Goal: Information Seeking & Learning: Learn about a topic

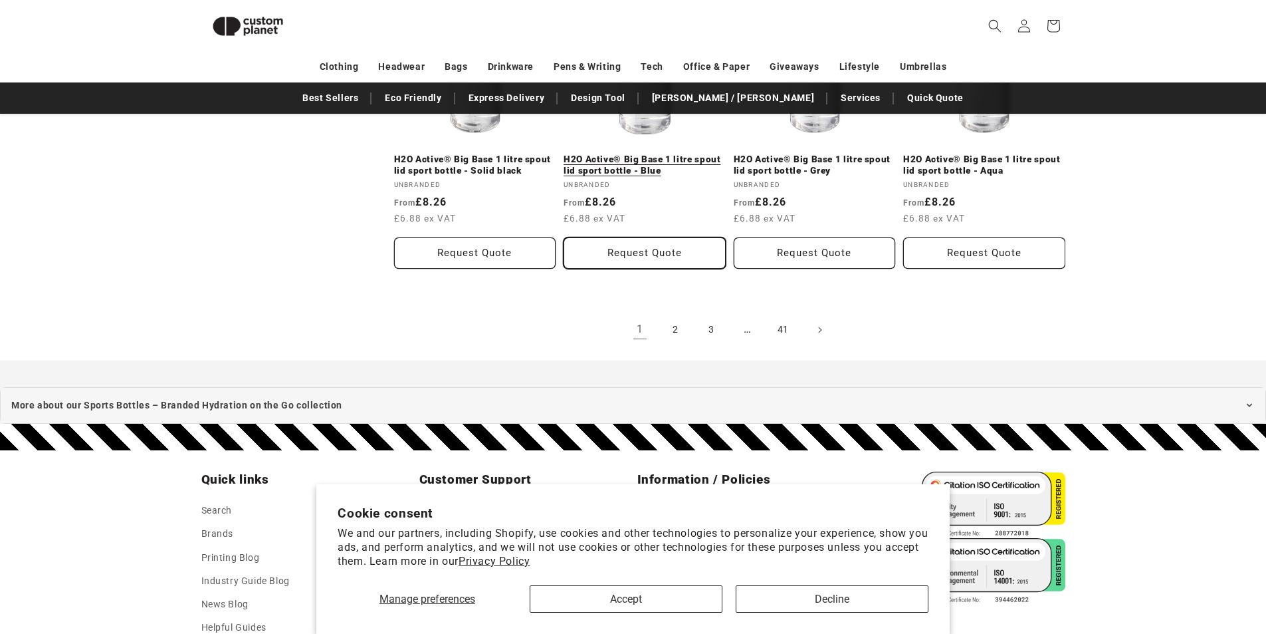
scroll to position [1578, 0]
click at [671, 327] on link "2" at bounding box center [675, 328] width 29 height 29
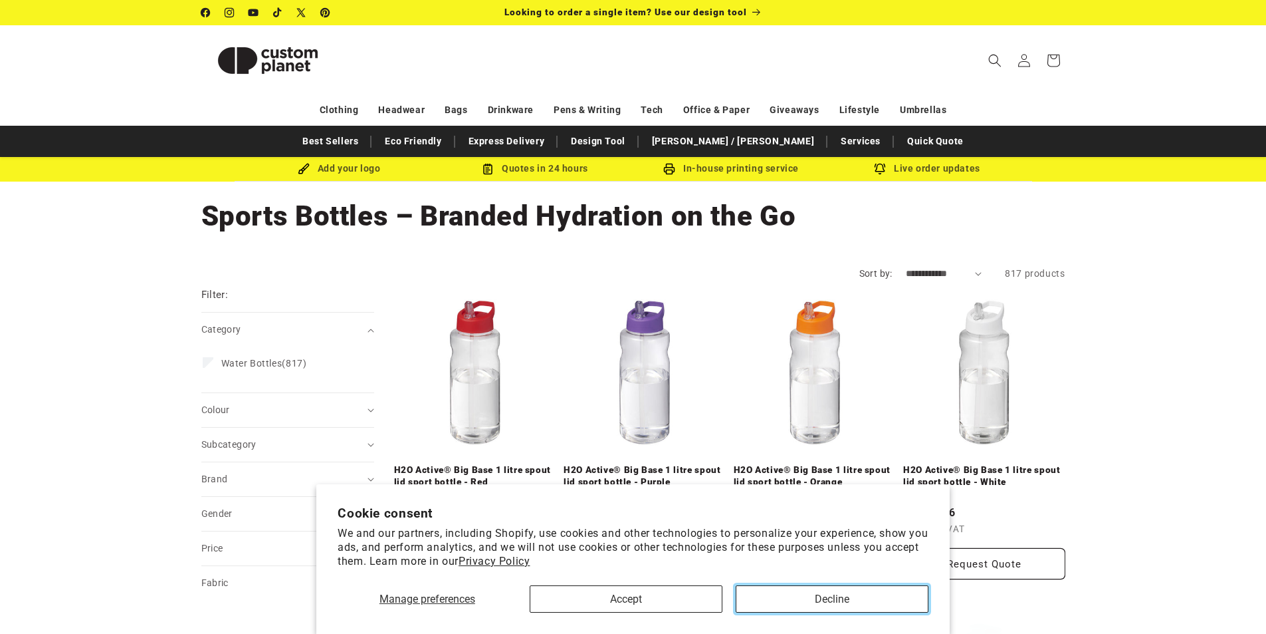
click at [779, 590] on button "Decline" at bounding box center [832, 598] width 193 height 27
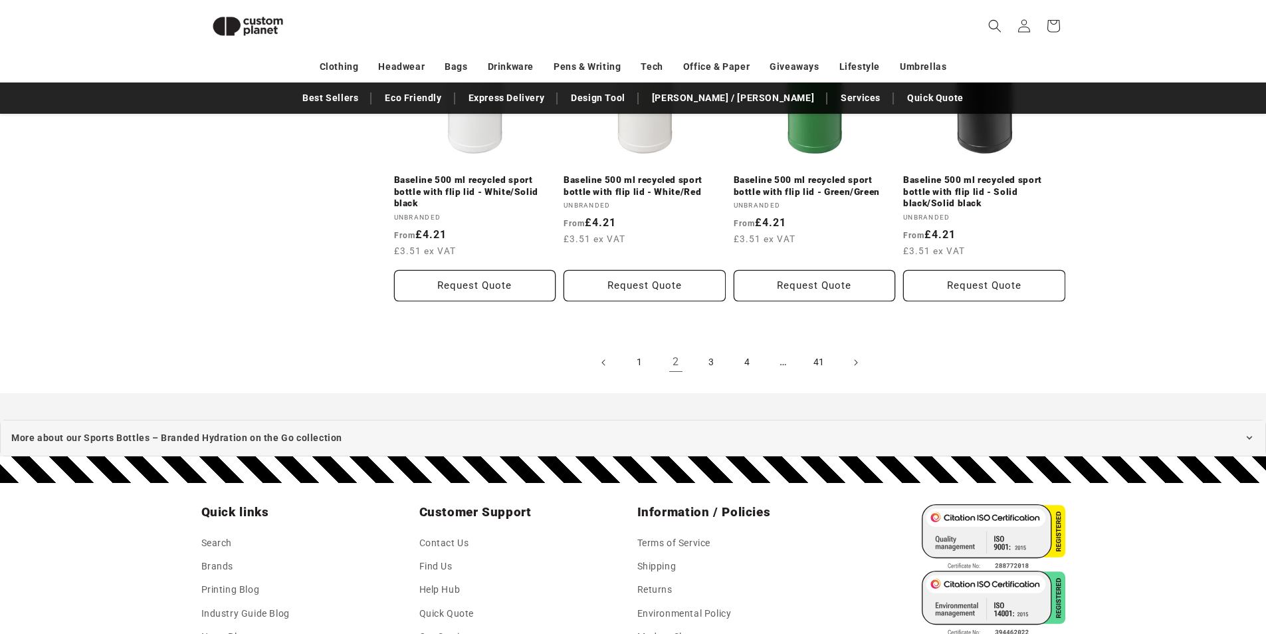
scroll to position [1499, 0]
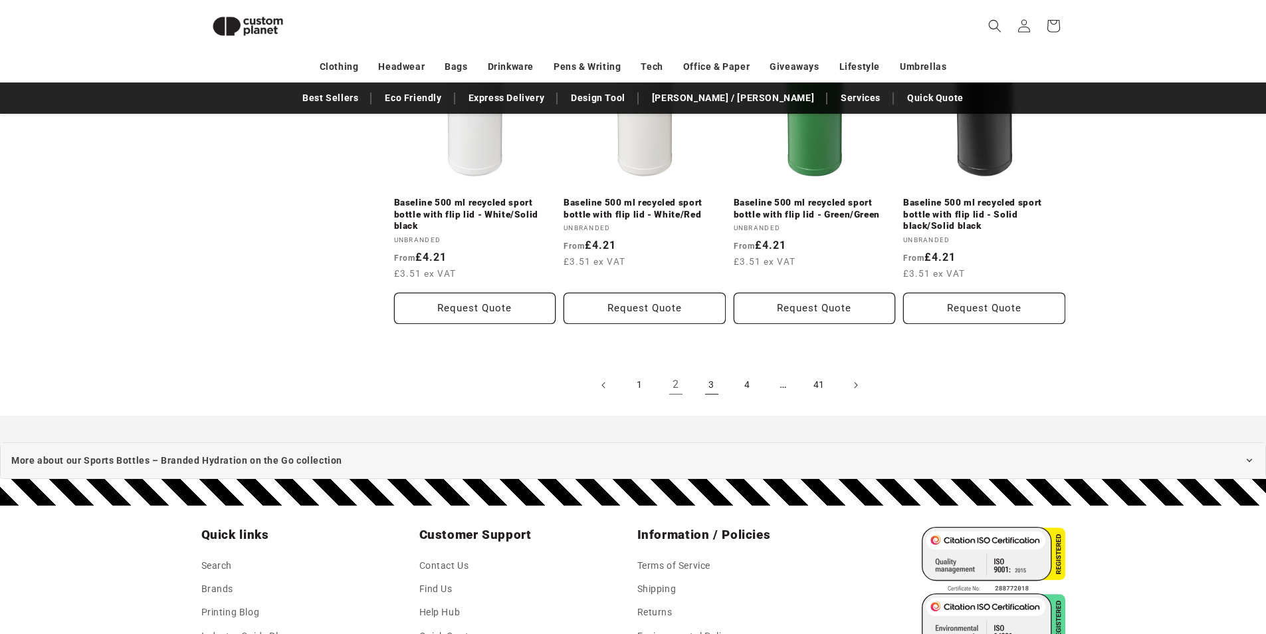
click at [715, 390] on link "3" at bounding box center [711, 384] width 29 height 29
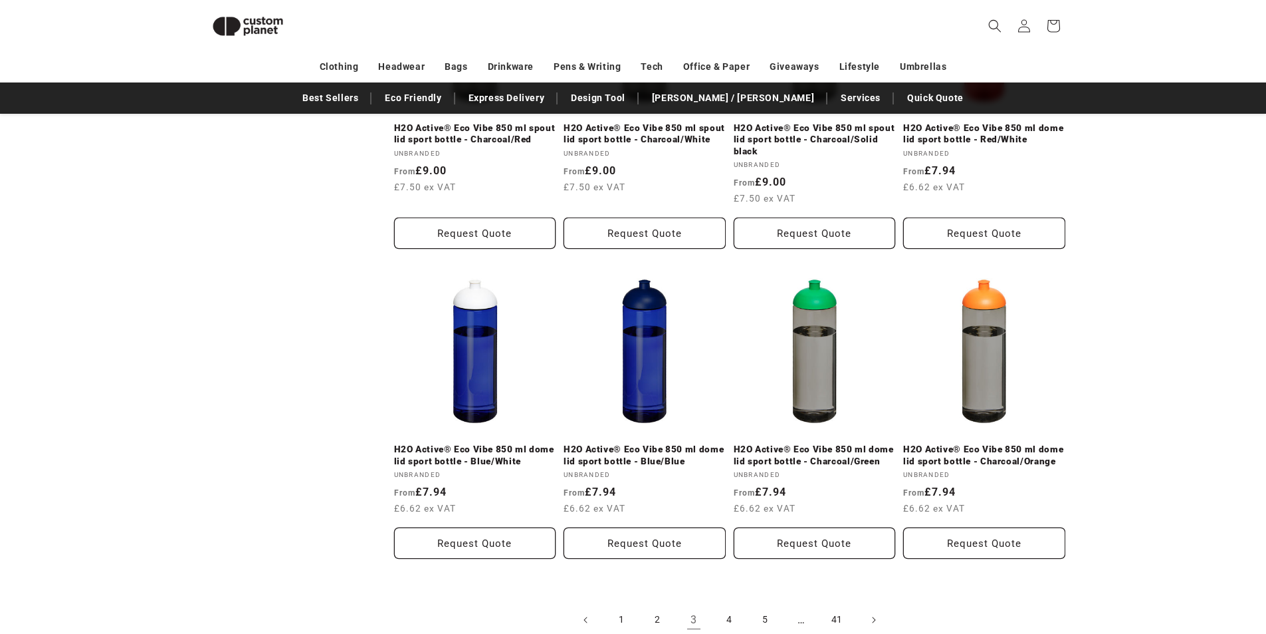
scroll to position [1378, 0]
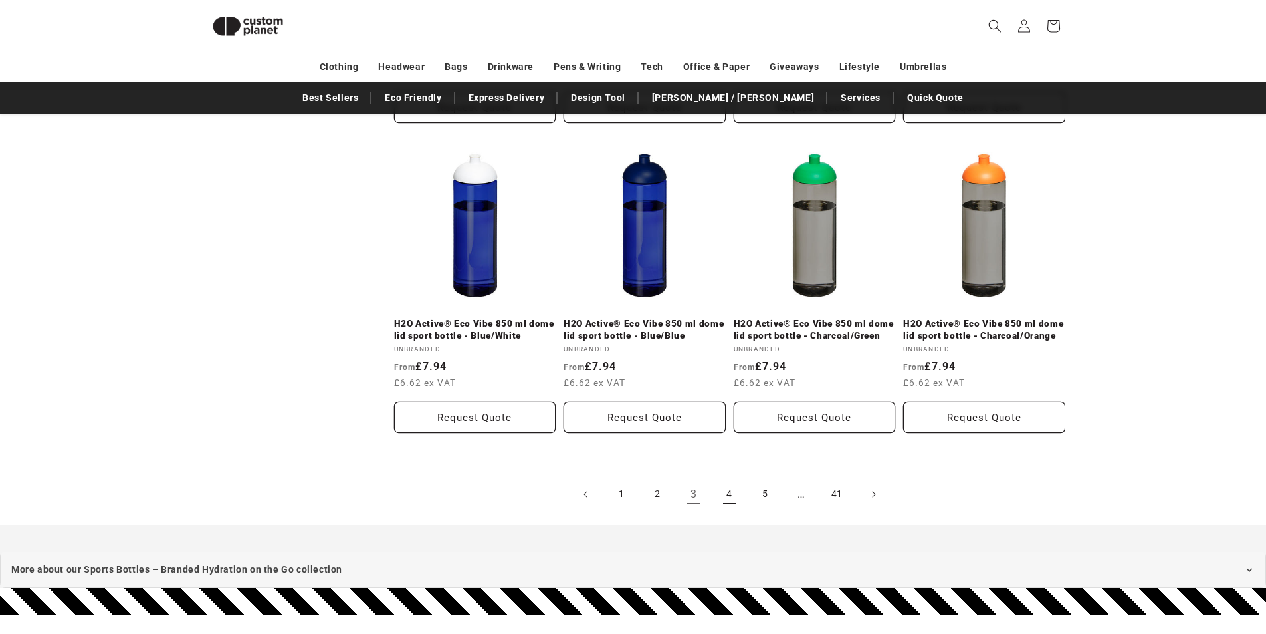
drag, startPoint x: 731, startPoint y: 487, endPoint x: 735, endPoint y: 493, distance: 7.2
click at [731, 495] on link "4" at bounding box center [729, 493] width 29 height 29
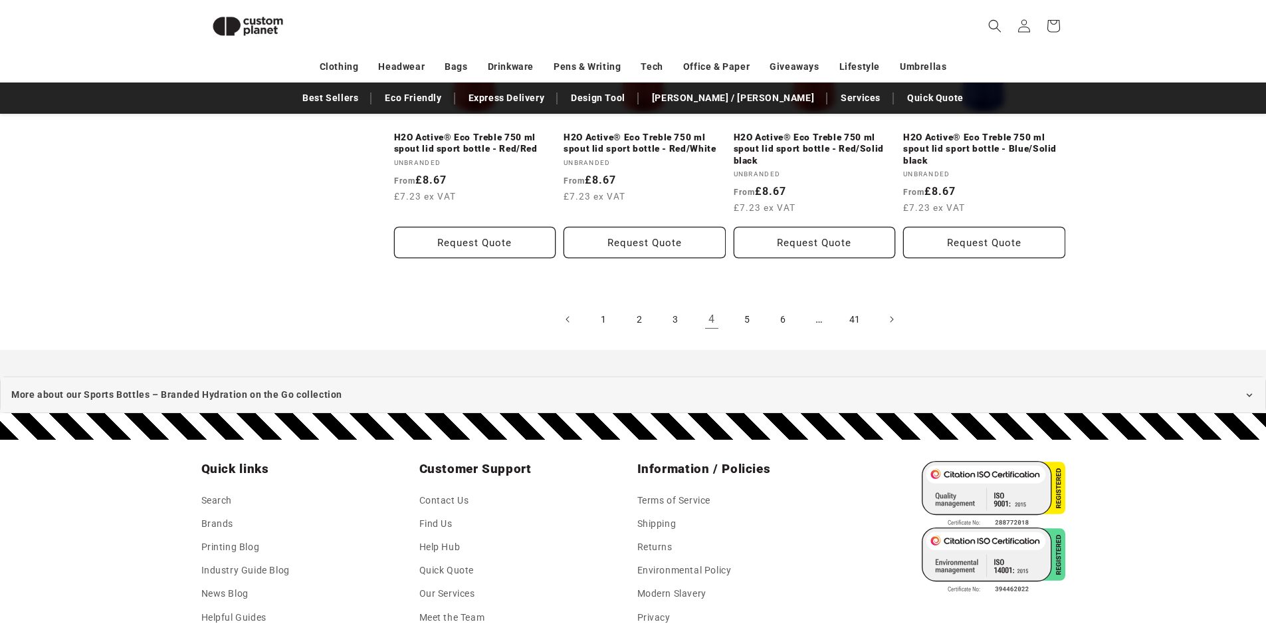
scroll to position [1578, 0]
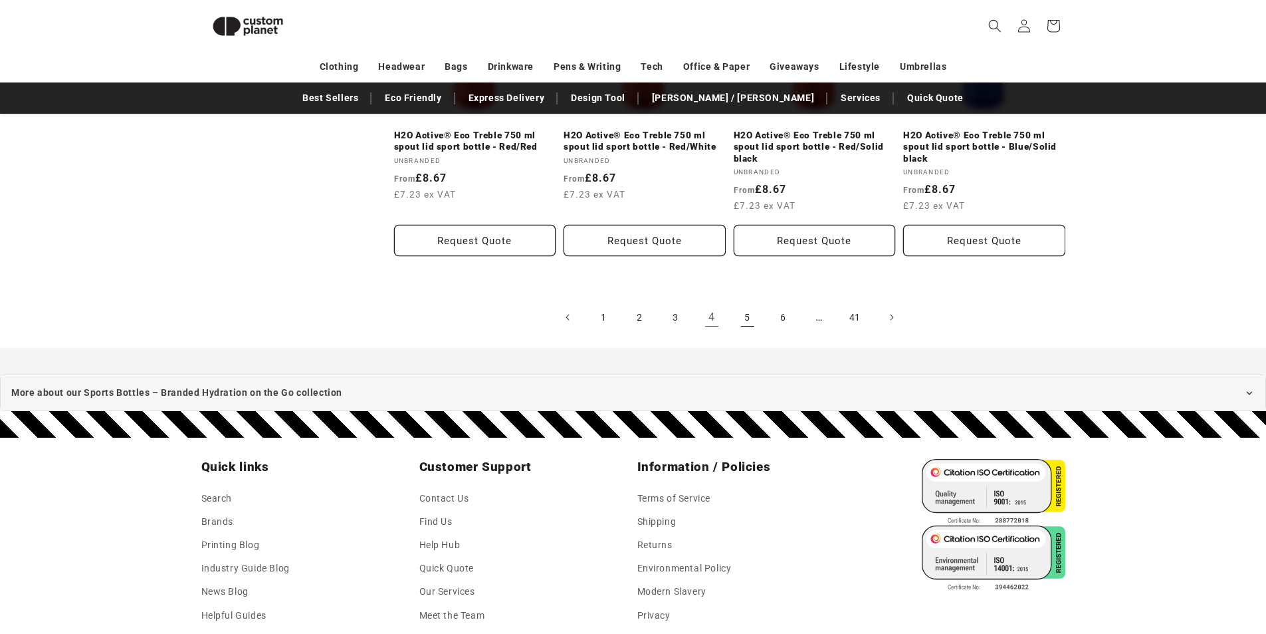
click at [751, 310] on link "5" at bounding box center [747, 316] width 29 height 29
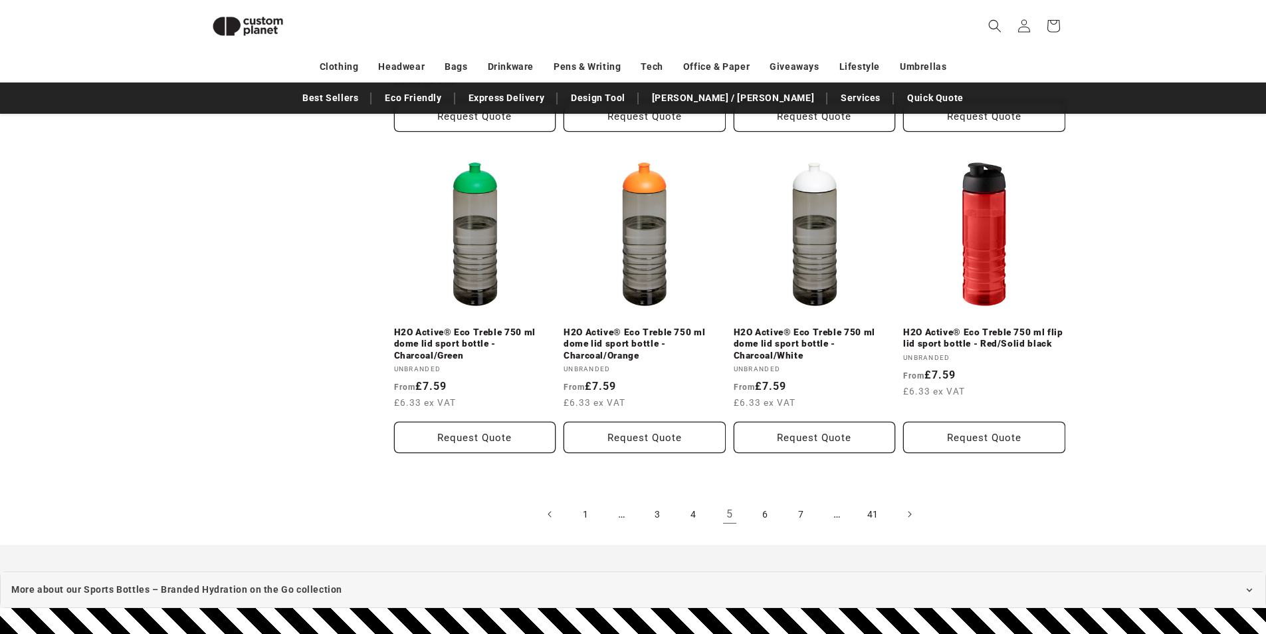
scroll to position [1711, 0]
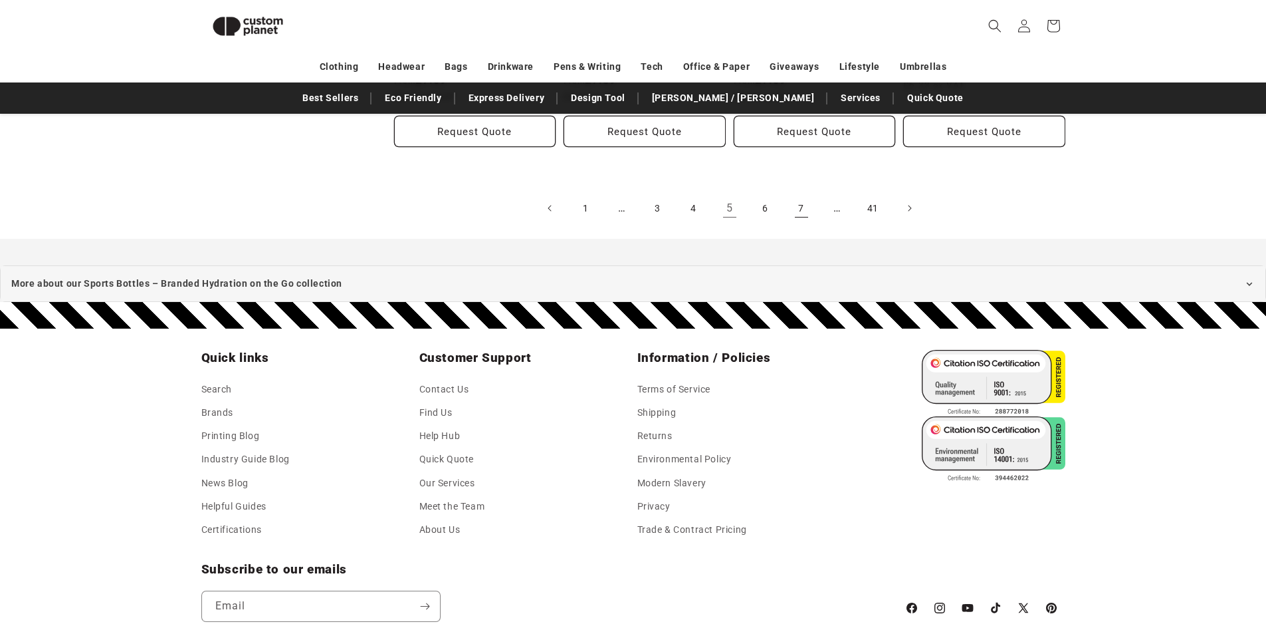
click at [794, 213] on link "7" at bounding box center [801, 207] width 29 height 29
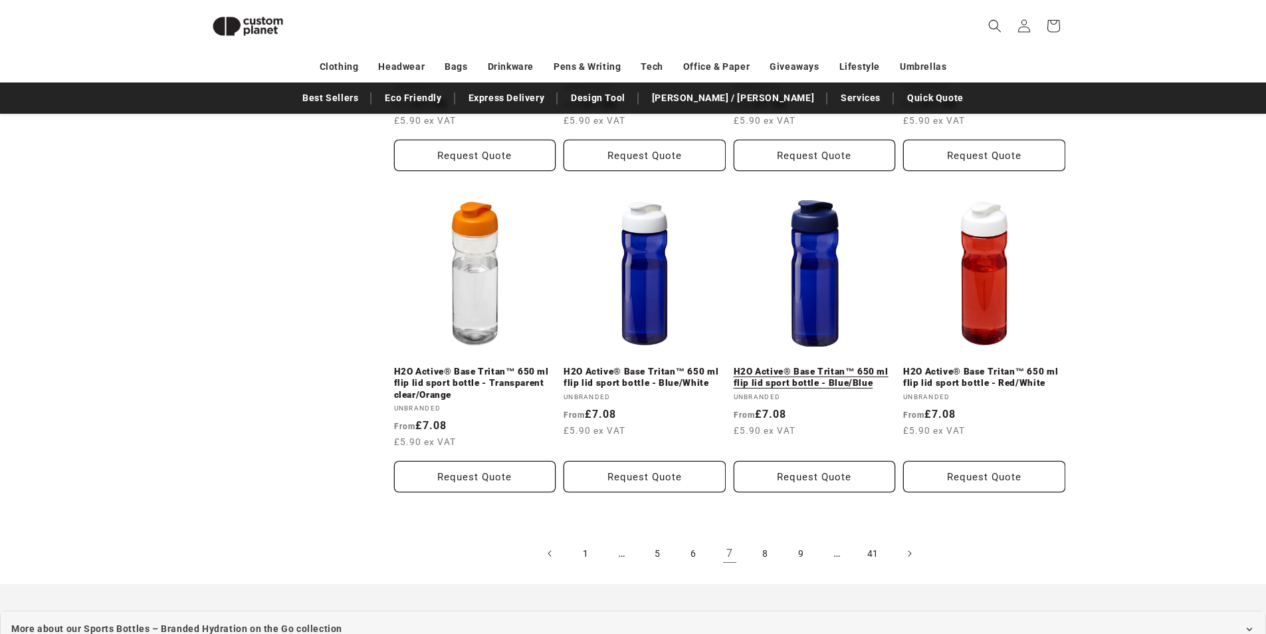
scroll to position [1440, 0]
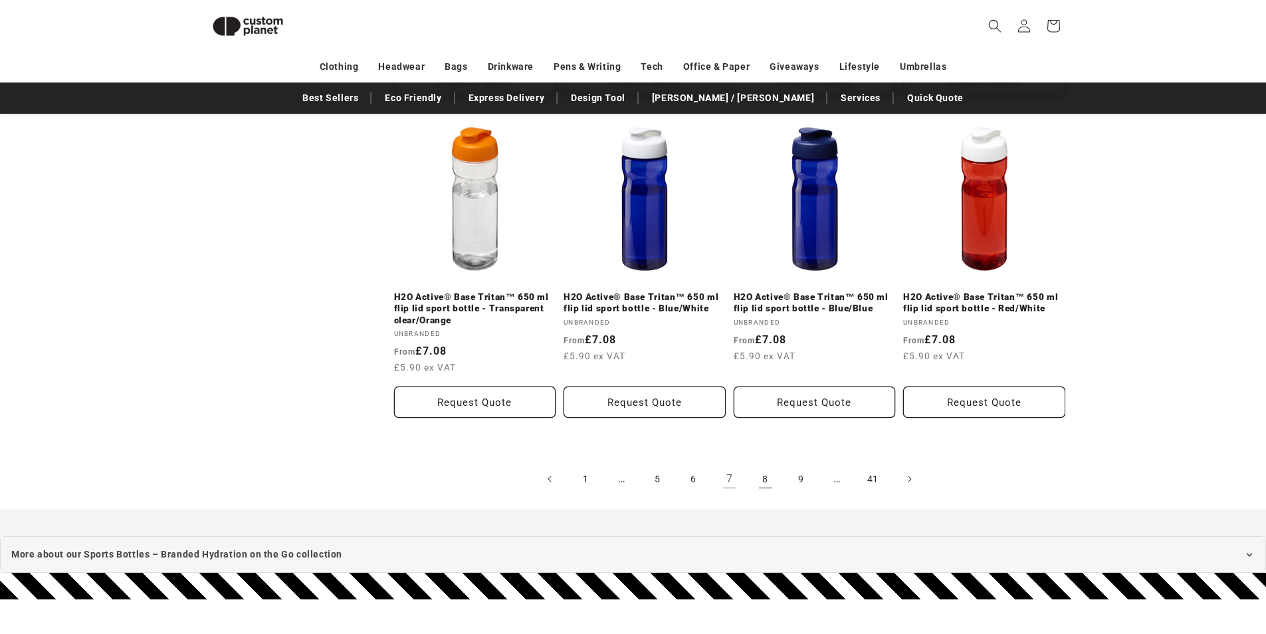
click at [762, 481] on link "8" at bounding box center [765, 478] width 29 height 29
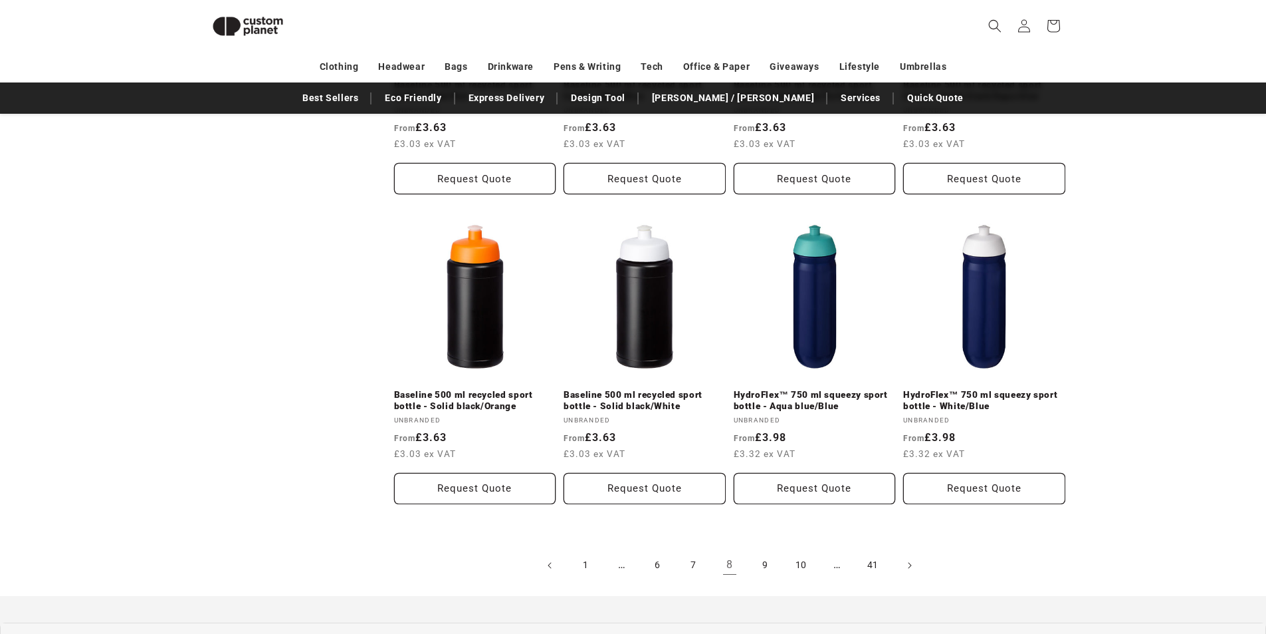
scroll to position [1510, 0]
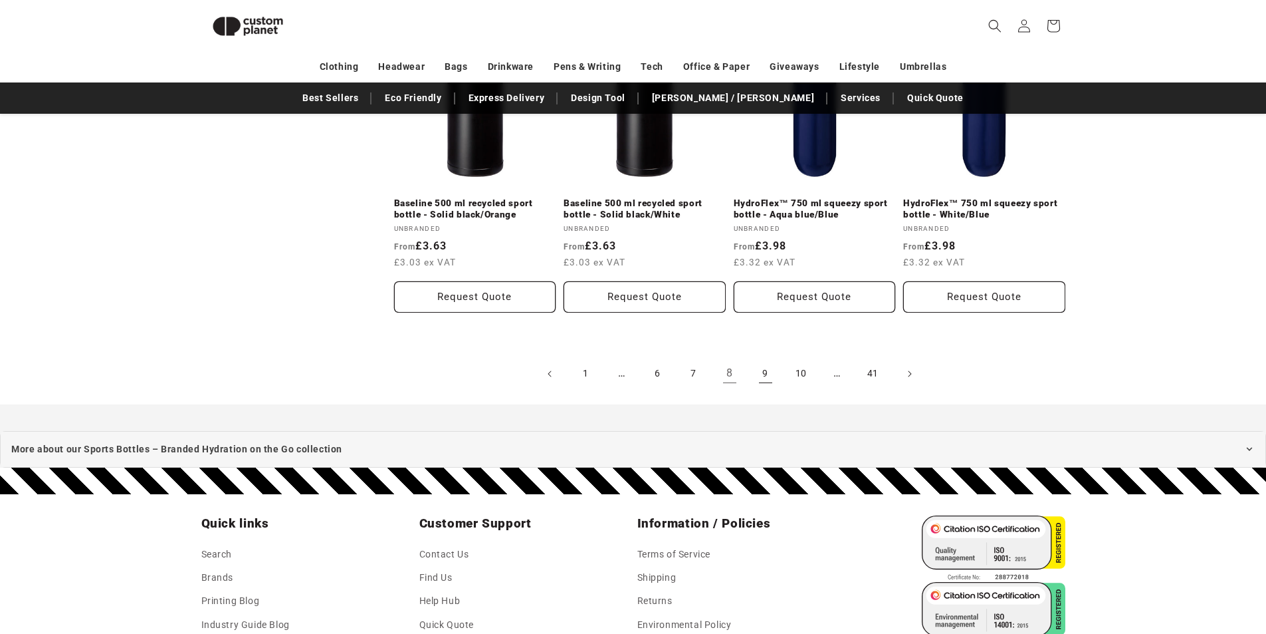
click at [761, 370] on link "9" at bounding box center [765, 373] width 29 height 29
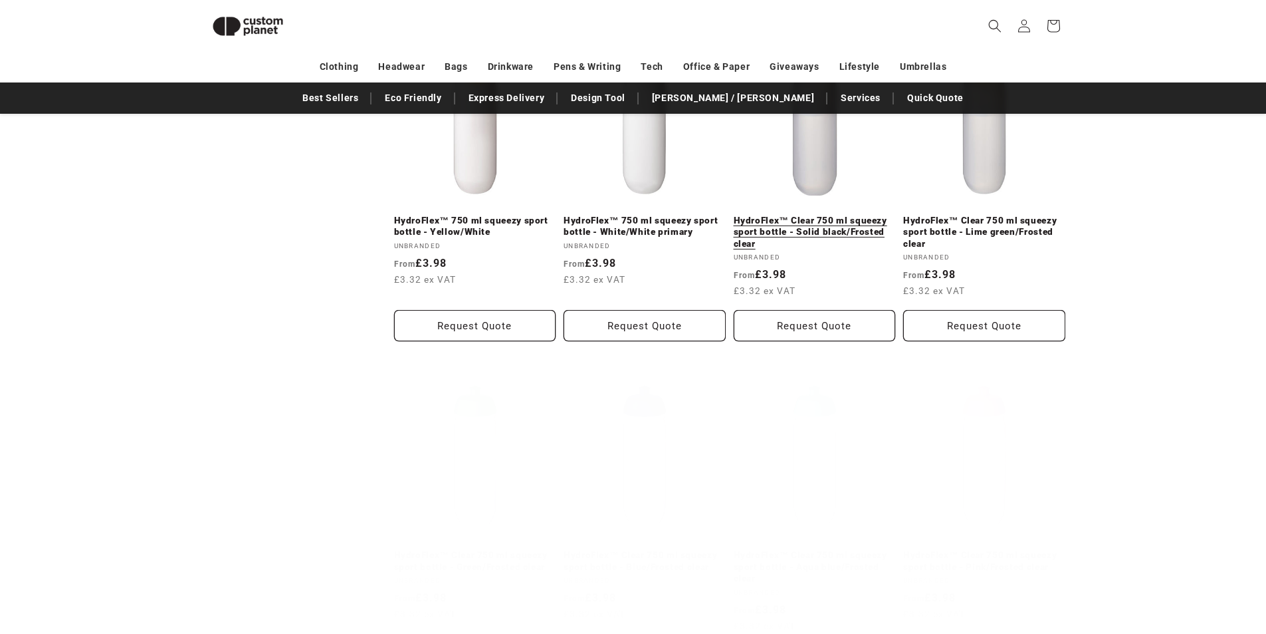
scroll to position [1314, 0]
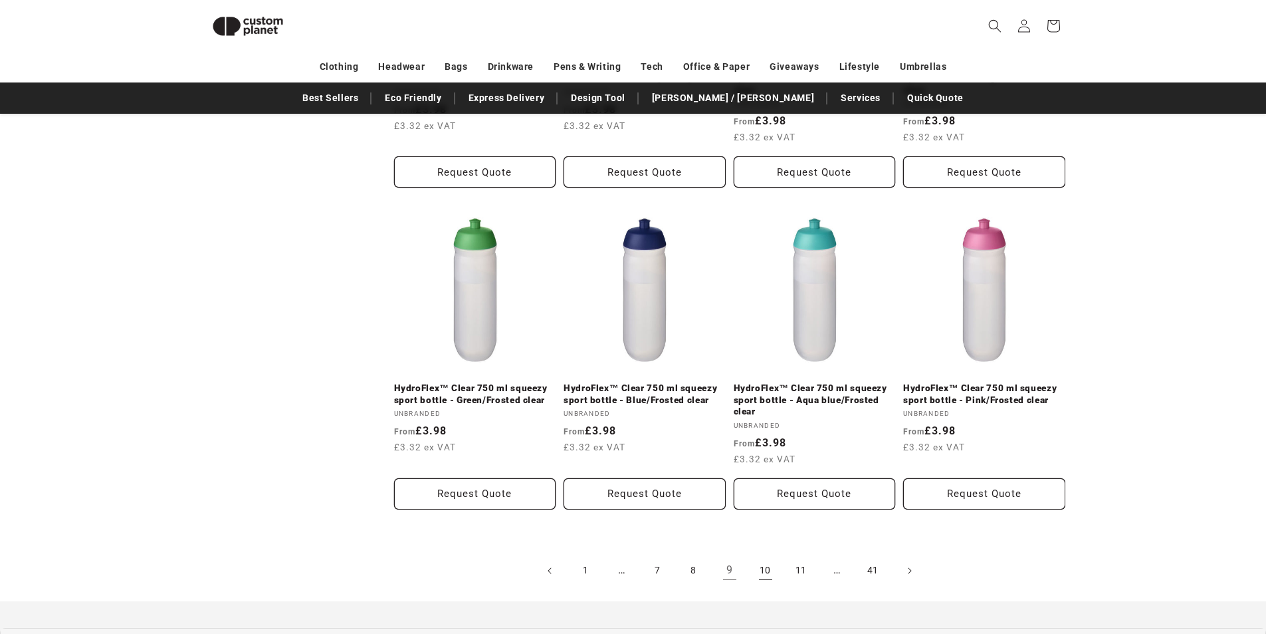
click at [770, 570] on link "10" at bounding box center [765, 570] width 29 height 29
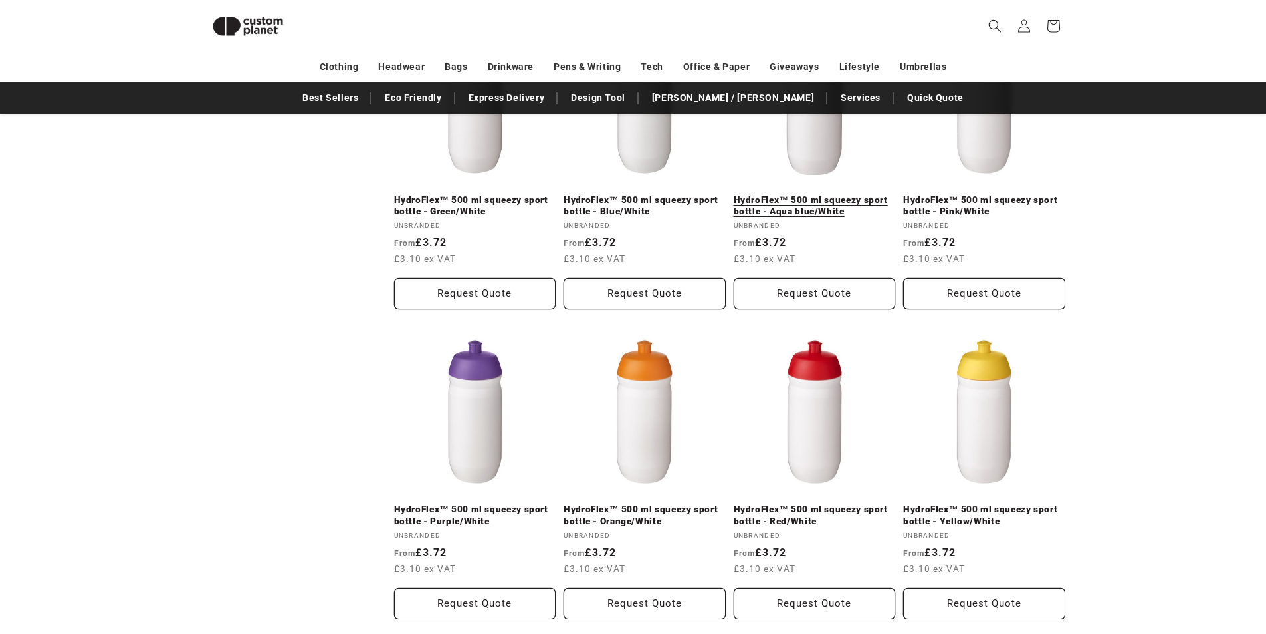
scroll to position [1379, 0]
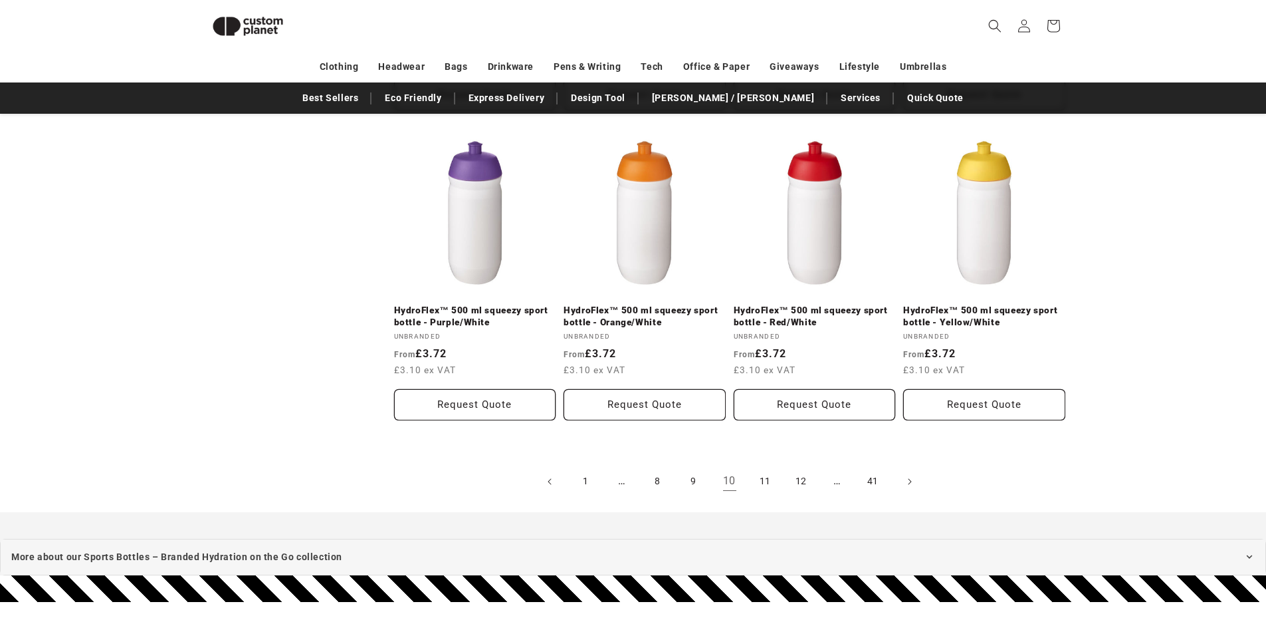
click at [768, 477] on link "11" at bounding box center [765, 481] width 29 height 29
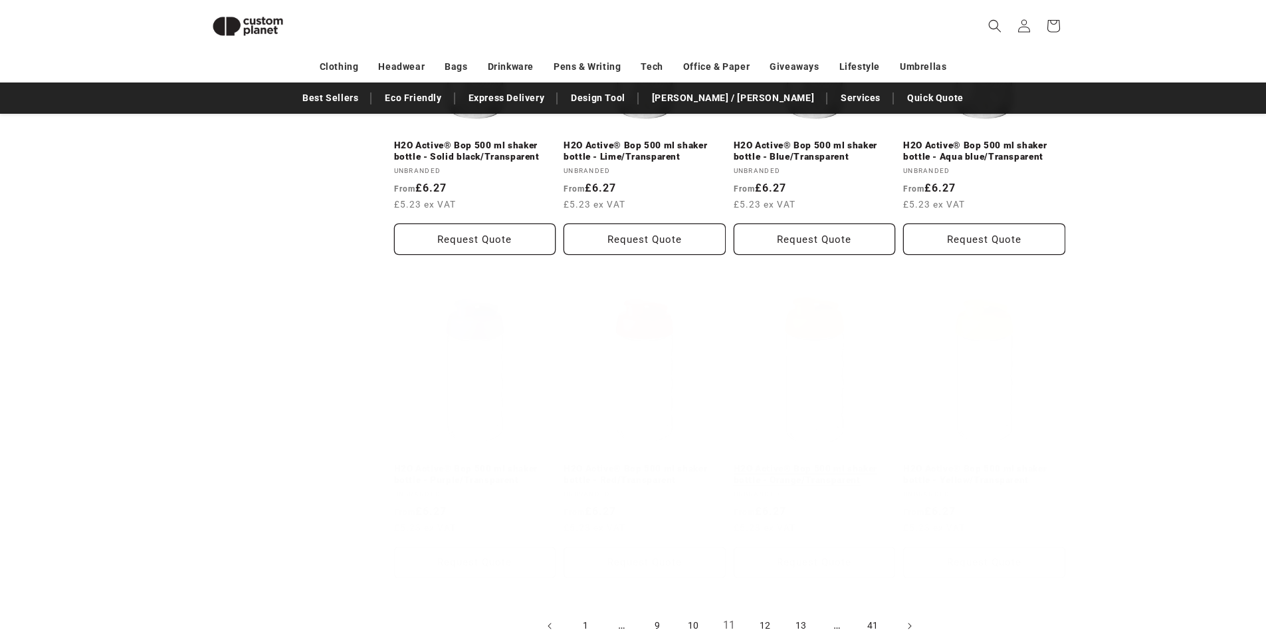
scroll to position [1445, 0]
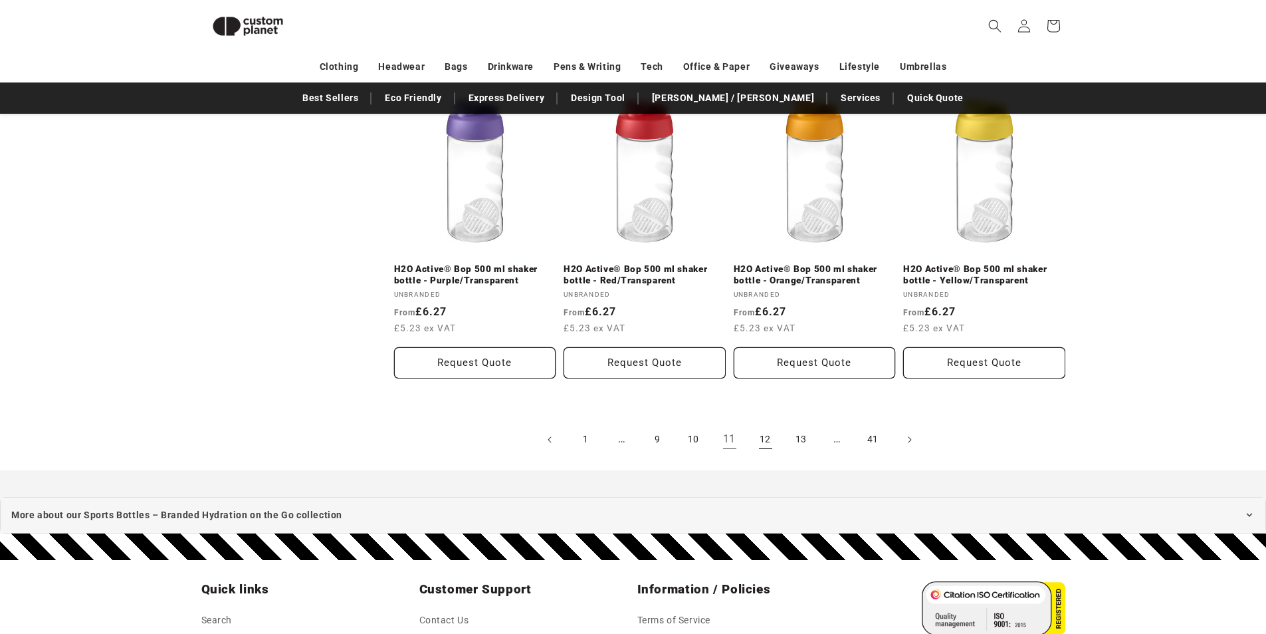
click at [759, 441] on link "12" at bounding box center [765, 439] width 29 height 29
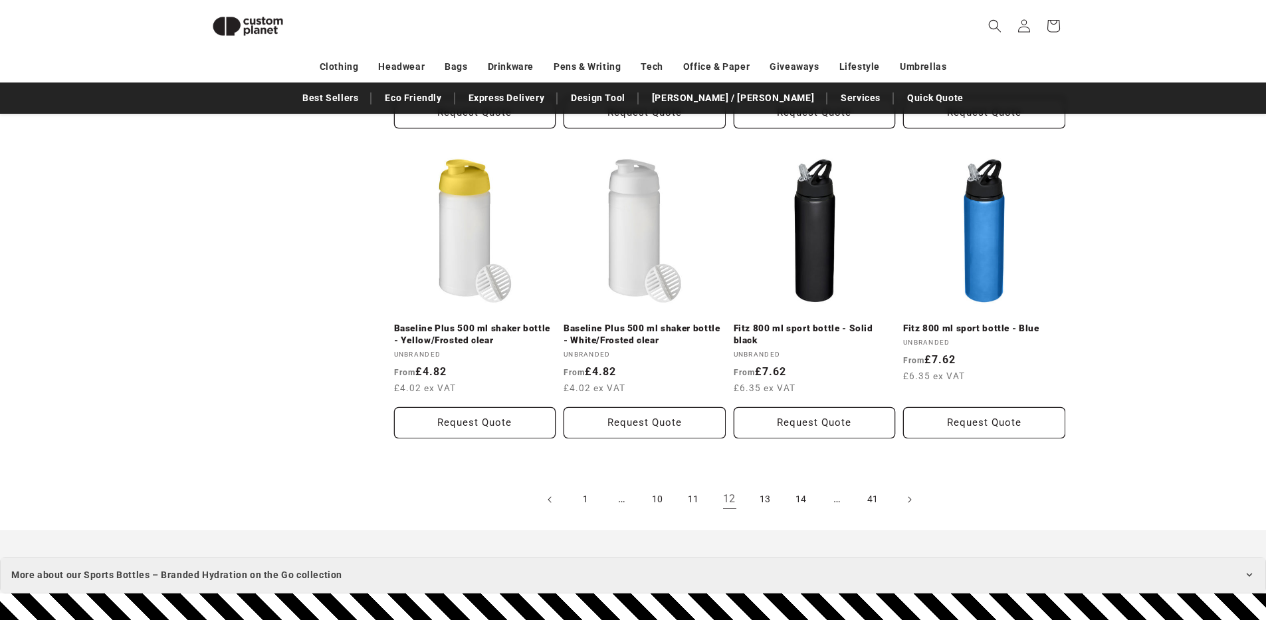
scroll to position [1645, 0]
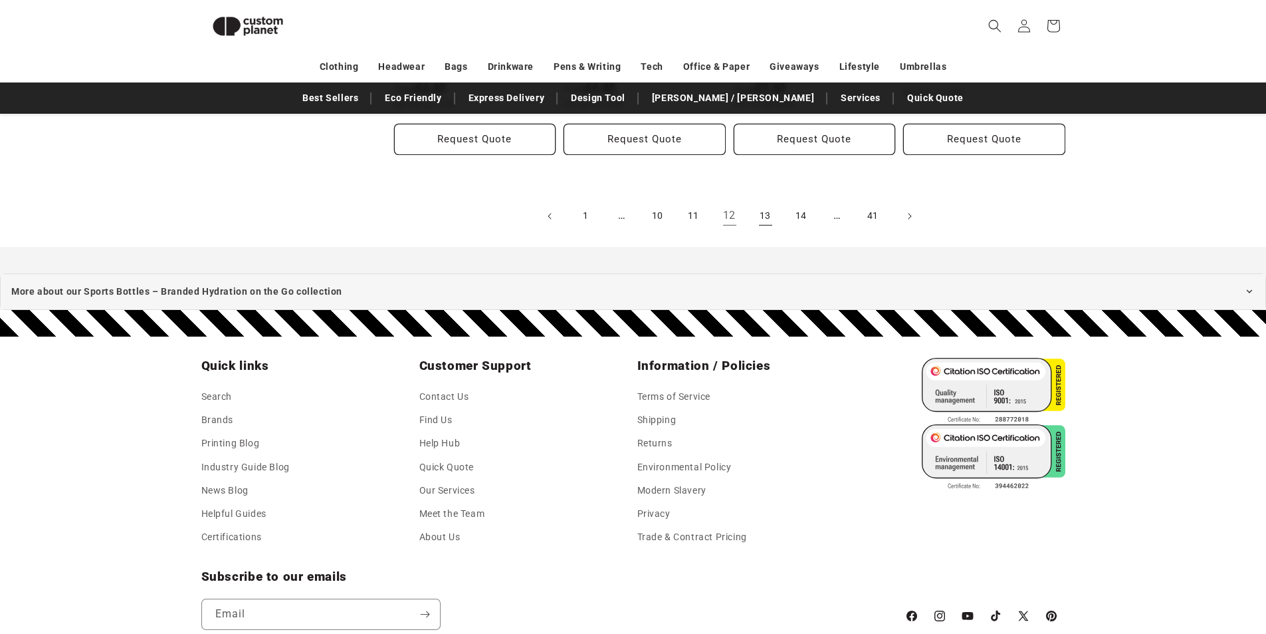
click at [769, 215] on link "13" at bounding box center [765, 215] width 29 height 29
